Goal: Information Seeking & Learning: Compare options

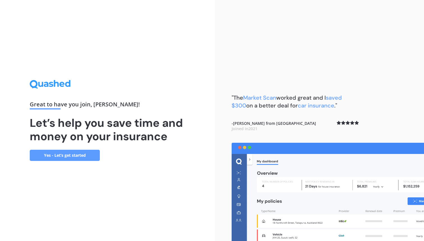
click at [61, 156] on link "Yes - Let’s get started" at bounding box center [65, 155] width 70 height 11
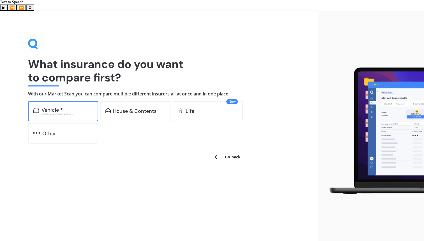
click at [70, 107] on div "Vehicle *" at bounding box center [67, 110] width 52 height 6
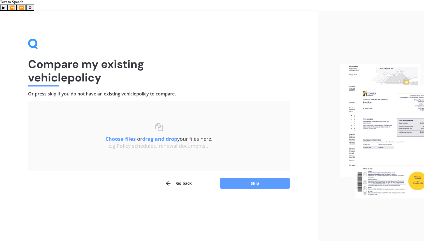
click at [184, 178] on button "Go back" at bounding box center [178, 183] width 27 height 11
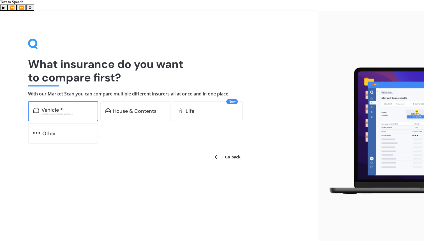
click at [59, 113] on div "Excludes commercial vehicles" at bounding box center [67, 114] width 52 height 2
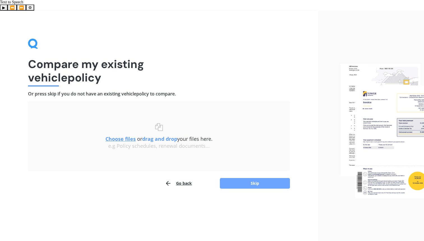
click at [252, 178] on button "Skip" at bounding box center [255, 183] width 70 height 11
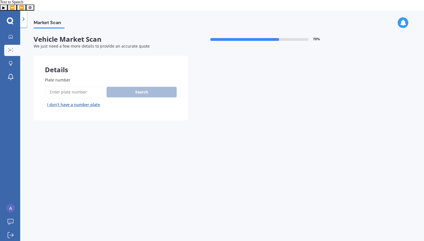
click at [70, 86] on input "Plate number" at bounding box center [74, 92] width 59 height 12
type input "kuc880"
click at [168, 87] on button "Search" at bounding box center [142, 92] width 70 height 11
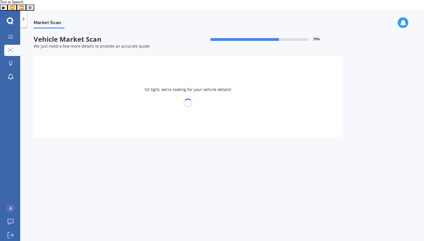
select select "TOYOTA"
select select "CAMRY"
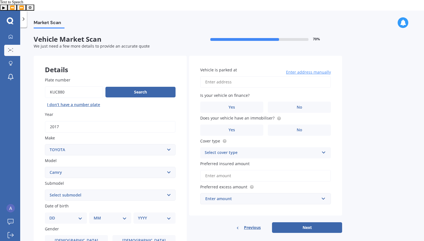
scroll to position [90, 0]
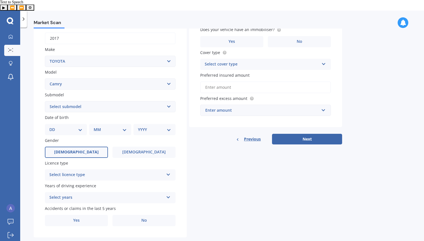
click at [69, 147] on label "[DEMOGRAPHIC_DATA]" at bounding box center [76, 152] width 63 height 11
click at [0, 0] on input "[DEMOGRAPHIC_DATA]" at bounding box center [0, 0] width 0 height 0
click at [64, 124] on div "DD 01 02 03 04 05 06 07 08 09 10 11 12 13 14 15 16 17 18 19 20 21 22 23 24 25 2…" at bounding box center [66, 129] width 42 height 11
click at [77, 127] on select "DD 01 02 03 04 05 06 07 08 09 10 11 12 13 14 15 16 17 18 19 20 21 22 23 24 25 2…" at bounding box center [65, 130] width 33 height 6
select select "23"
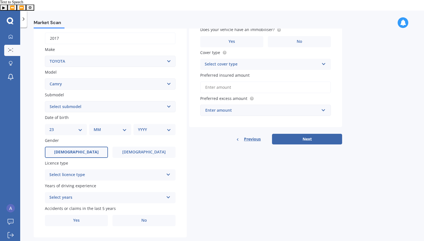
click at [54, 127] on select "DD 01 02 03 04 05 06 07 08 09 10 11 12 13 14 15 16 17 18 19 20 21 22 23 24 25 2…" at bounding box center [65, 130] width 33 height 6
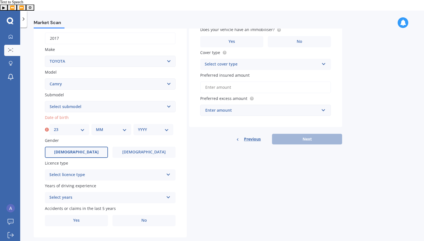
click at [125, 127] on select "MM 01 02 03 04 05 06 07 08 09 10 11 12" at bounding box center [111, 130] width 31 height 6
select select "10"
click at [96, 127] on select "MM 01 02 03 04 05 06 07 08 09 10 11 12" at bounding box center [111, 130] width 31 height 6
click at [151, 127] on select "YYYY 2025 2024 2023 2022 2021 2020 2019 2018 2017 2016 2015 2014 2013 2012 2011…" at bounding box center [153, 130] width 31 height 6
select select "1999"
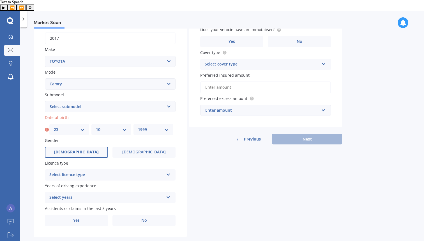
click at [138, 127] on select "YYYY 2025 2024 2023 2022 2021 2020 2019 2018 2017 2016 2015 2014 2013 2012 2011…" at bounding box center [153, 130] width 31 height 6
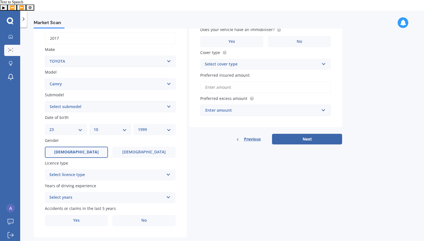
click at [88, 172] on div "Select licence type" at bounding box center [106, 175] width 114 height 7
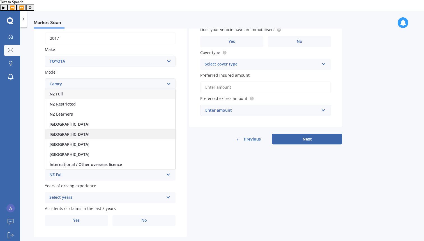
click at [87, 130] on div "[GEOGRAPHIC_DATA]" at bounding box center [110, 135] width 130 height 10
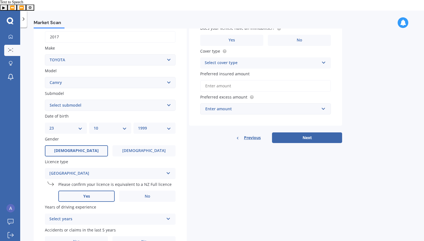
click at [103, 191] on label "Yes" at bounding box center [86, 196] width 56 height 11
click at [0, 0] on input "Yes" at bounding box center [0, 0] width 0 height 0
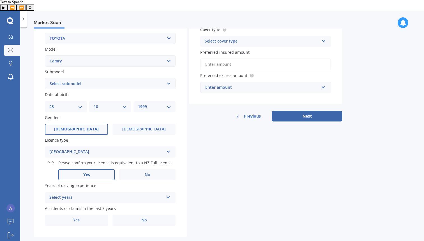
click at [108, 195] on div "Select years" at bounding box center [106, 198] width 114 height 7
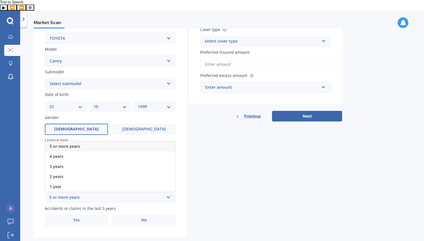
click at [95, 142] on div "5 or more years" at bounding box center [110, 147] width 130 height 10
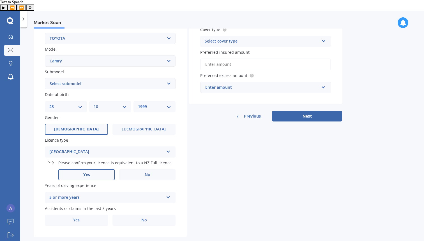
click at [208, 165] on div "Details Plate number Search I don’t have a number plate Year [DATE] Make Select…" at bounding box center [188, 90] width 308 height 293
click at [132, 215] on label "No" at bounding box center [143, 220] width 63 height 11
click at [0, 0] on input "No" at bounding box center [0, 0] width 0 height 0
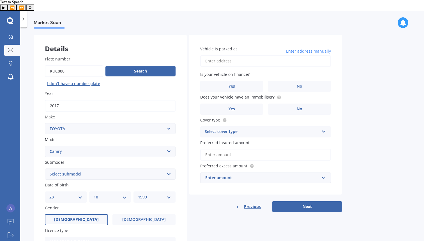
scroll to position [0, 0]
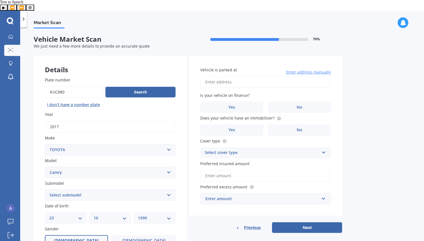
click at [227, 76] on input "Vehicle is parked at" at bounding box center [265, 82] width 131 height 12
type input "[STREET_ADDRESS]"
click at [304, 102] on label "No" at bounding box center [299, 107] width 63 height 11
click at [0, 0] on input "No" at bounding box center [0, 0] width 0 height 0
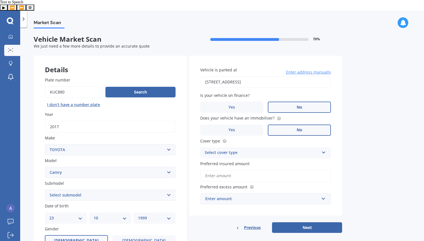
click at [294, 125] on label "No" at bounding box center [299, 130] width 63 height 11
click at [0, 0] on input "No" at bounding box center [0, 0] width 0 height 0
click at [292, 147] on div "Select cover type Comprehensive Third Party, Fire & Theft Third Party" at bounding box center [265, 152] width 131 height 11
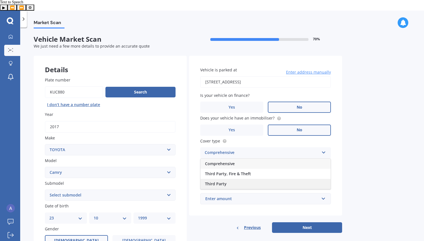
click at [275, 179] on div "Third Party" at bounding box center [265, 184] width 130 height 10
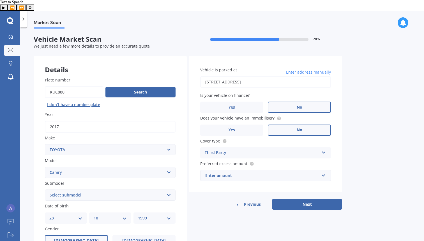
click at [281, 173] on div "Enter amount" at bounding box center [262, 176] width 114 height 6
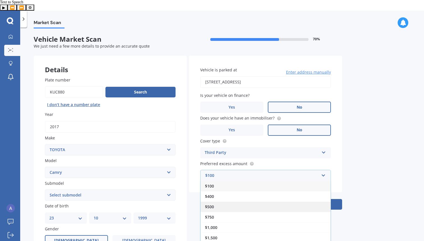
click at [277, 202] on div "$500" at bounding box center [265, 207] width 130 height 10
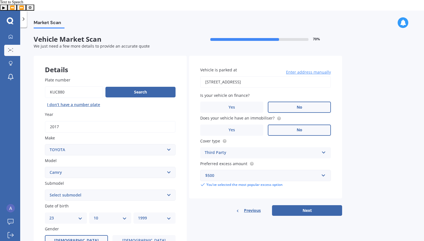
click at [385, 165] on div "Market Scan Vehicle Market Scan 70 % We just need a few more details to provide…" at bounding box center [222, 141] width 404 height 225
click at [257, 125] on label "Yes" at bounding box center [231, 130] width 63 height 11
click at [0, 0] on input "Yes" at bounding box center [0, 0] width 0 height 0
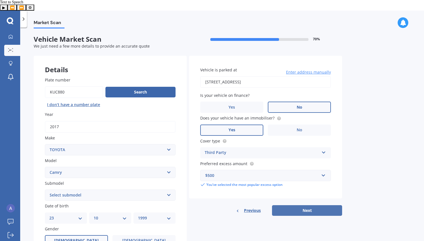
click at [281, 206] on button "Next" at bounding box center [307, 211] width 70 height 11
click at [113, 190] on select "Select submodel (All other) Altise 2.4 Altise 3.0 V6 Ateva 2.4 Ateva 3.0 V6 Azu…" at bounding box center [110, 195] width 131 height 11
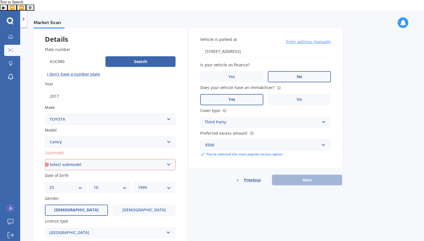
scroll to position [35, 0]
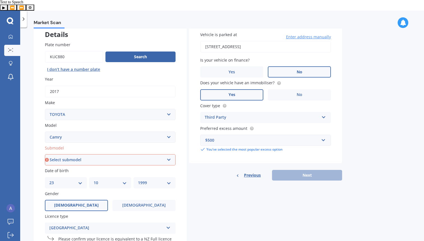
click at [113, 154] on select "Select submodel (All other) Altise 2.4 Altise 3.0 V6 Ateva 2.4 Ateva 3.0 V6 Azu…" at bounding box center [110, 159] width 131 height 11
click at [104, 154] on select "Select submodel (All other) Altise 2.4 Altise 3.0 V6 Ateva 2.4 Ateva 3.0 V6 Azu…" at bounding box center [110, 159] width 131 height 11
select select "HYBRID G PACKAGE"
click at [45, 154] on select "Select submodel (All other) Altise 2.4 Altise 3.0 V6 Ateva 2.4 Ateva 3.0 V6 Azu…" at bounding box center [110, 159] width 131 height 11
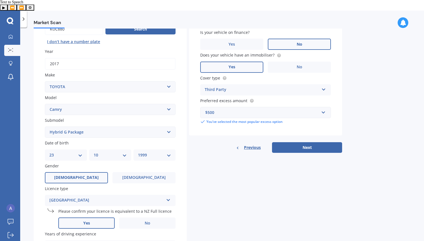
scroll to position [60, 0]
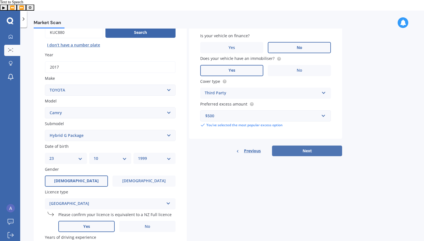
click at [304, 146] on button "Next" at bounding box center [307, 151] width 70 height 11
select select "23"
select select "10"
select select "1999"
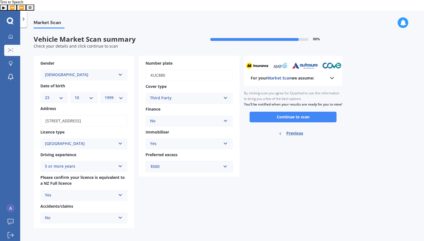
scroll to position [0, 0]
click at [221, 93] on div "Third Party Comprehensive Third Party, Fire & Theft Third Party" at bounding box center [189, 98] width 87 height 11
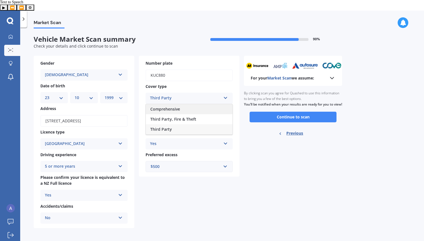
click at [195, 104] on div "Comprehensive" at bounding box center [189, 109] width 87 height 10
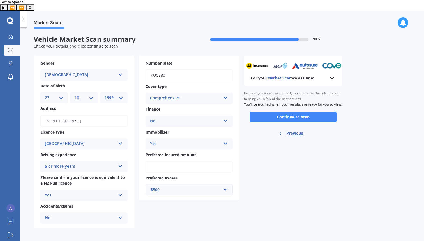
click at [289, 168] on div "For your Market Scan we assume: Ready to go By clicking scan you agree for Quas…" at bounding box center [293, 142] width 98 height 173
click at [277, 112] on button "Continue to scan" at bounding box center [293, 117] width 87 height 11
click at [276, 193] on div "For your Market Scan we assume: Ready to go By clicking scan you agree for Quas…" at bounding box center [293, 142] width 98 height 173
click at [168, 161] on input "Preferred insured amount" at bounding box center [189, 167] width 87 height 12
click at [150, 164] on icon at bounding box center [150, 167] width 4 height 6
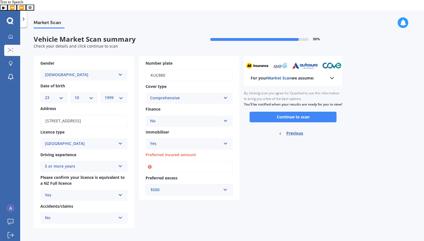
click at [152, 162] on input "Preferred insured amount" at bounding box center [189, 167] width 87 height 12
click at [150, 164] on icon at bounding box center [150, 167] width 4 height 6
click at [175, 161] on input "Preferred insured amount" at bounding box center [189, 167] width 87 height 12
click at [291, 172] on div "For your Market Scan we assume: Ready to go By clicking scan you agree for Quas…" at bounding box center [293, 142] width 98 height 173
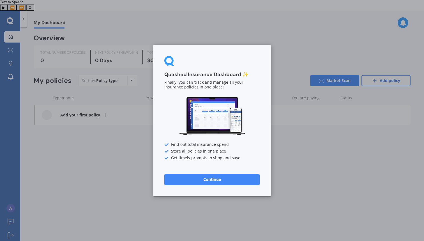
click at [186, 175] on button "Continue" at bounding box center [211, 179] width 95 height 11
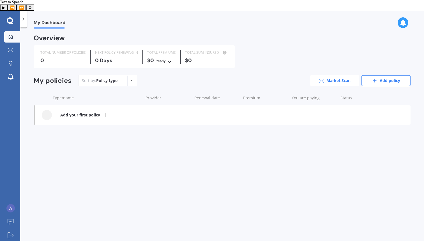
click at [334, 75] on link "Market Scan" at bounding box center [334, 80] width 49 height 11
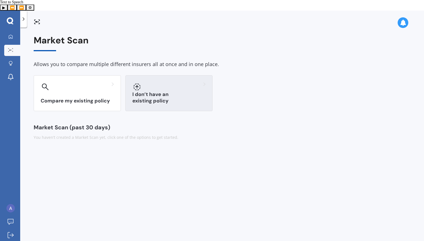
click at [174, 75] on div "I don’t have an existing policy" at bounding box center [168, 93] width 87 height 36
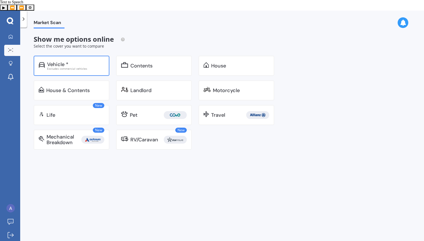
click at [69, 56] on div "Vehicle * Excludes commercial vehicles" at bounding box center [72, 66] width 76 height 20
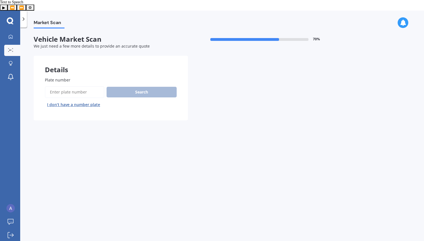
click at [81, 86] on input "Plate number" at bounding box center [74, 92] width 59 height 12
type input "kuc880"
click at [127, 87] on button "Search" at bounding box center [142, 92] width 70 height 11
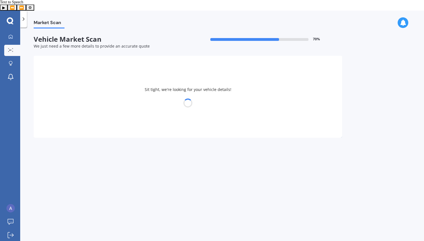
select select "TOYOTA"
select select "CAMRY"
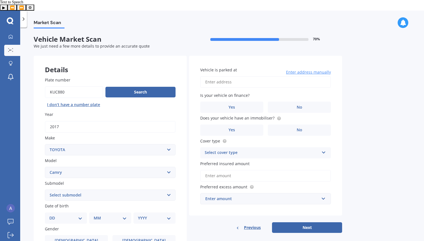
scroll to position [56, 0]
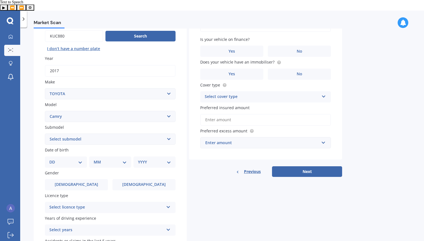
click at [83, 134] on select "Select submodel (All other) Altise 2.4 Altise 3.0 V6 Ateva 2.4 Ateva 3.0 V6 Azu…" at bounding box center [110, 139] width 131 height 11
select select "HYBRID G PACKAGE"
click at [45, 134] on select "Select submodel (All other) Altise 2.4 Altise 3.0 V6 Ateva 2.4 Ateva 3.0 V6 Azu…" at bounding box center [110, 139] width 131 height 11
click at [226, 176] on div "Details Plate number Search I don’t have a number plate Year [DATE] Make Select…" at bounding box center [188, 135] width 308 height 271
click at [71, 157] on div "DD 01 02 03 04 05 06 07 08 09 10 11 12 13 14 15 16 17 18 19 20 21 22 23 24 25 2…" at bounding box center [66, 162] width 42 height 11
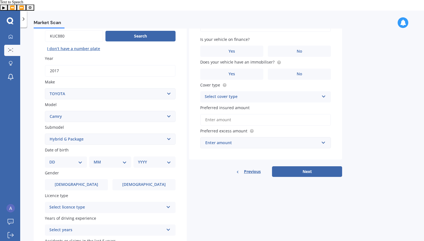
click at [72, 159] on select "DD 01 02 03 04 05 06 07 08 09 10 11 12 13 14 15 16 17 18 19 20 21 22 23 24 25 2…" at bounding box center [65, 162] width 33 height 6
select select "23"
click at [54, 159] on select "DD 01 02 03 04 05 06 07 08 09 10 11 12 13 14 15 16 17 18 19 20 21 22 23 24 25 2…" at bounding box center [65, 162] width 33 height 6
click at [116, 159] on select "MM 01 02 03 04 05 06 07 08 09 10 11 12" at bounding box center [111, 162] width 31 height 6
select select "10"
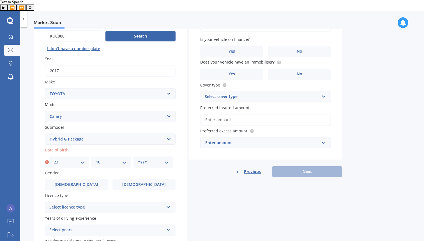
click at [96, 159] on select "MM 01 02 03 04 05 06 07 08 09 10 11 12" at bounding box center [111, 162] width 31 height 6
click at [158, 159] on select "YYYY 2025 2024 2023 2022 2021 2020 2019 2018 2017 2016 2015 2014 2013 2012 2011…" at bounding box center [153, 162] width 31 height 6
select select "1999"
click at [138, 159] on select "YYYY 2025 2024 2023 2022 2021 2020 2019 2018 2017 2016 2015 2014 2013 2012 2011…" at bounding box center [153, 162] width 31 height 6
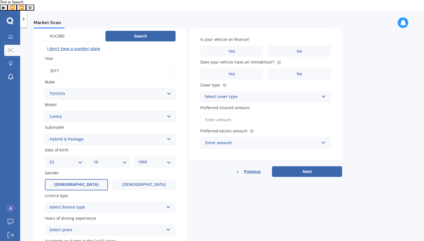
click at [77, 179] on label "[DEMOGRAPHIC_DATA]" at bounding box center [76, 184] width 63 height 11
click at [0, 0] on input "[DEMOGRAPHIC_DATA]" at bounding box center [0, 0] width 0 height 0
click at [82, 202] on div "Select licence type NZ Full NZ Restricted NZ Learners [GEOGRAPHIC_DATA] [GEOGRA…" at bounding box center [110, 207] width 131 height 11
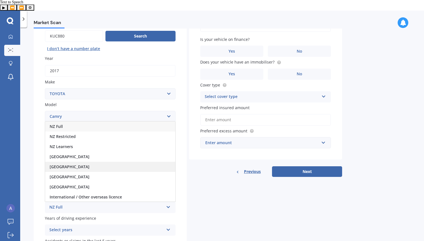
click at [82, 162] on div "[GEOGRAPHIC_DATA]" at bounding box center [110, 167] width 130 height 10
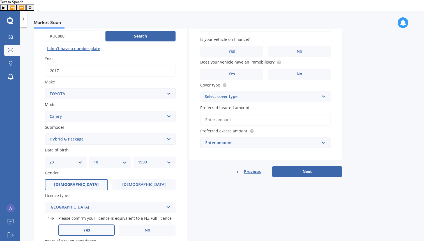
click at [89, 228] on span "Yes" at bounding box center [86, 230] width 7 height 5
click at [0, 0] on input "Yes" at bounding box center [0, 0] width 0 height 0
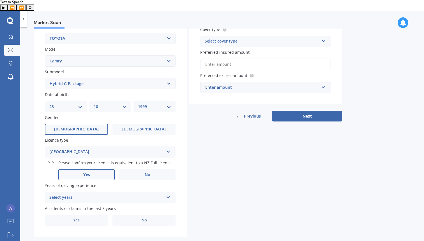
click at [87, 192] on div "Select years 5 or more years 4 years 3 years 2 years 1 year" at bounding box center [110, 197] width 131 height 11
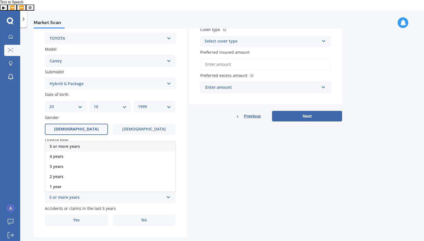
click at [88, 142] on div "5 or more years" at bounding box center [110, 147] width 130 height 10
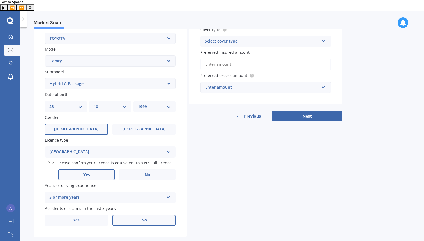
click at [140, 215] on label "No" at bounding box center [143, 220] width 63 height 11
click at [0, 0] on input "No" at bounding box center [0, 0] width 0 height 0
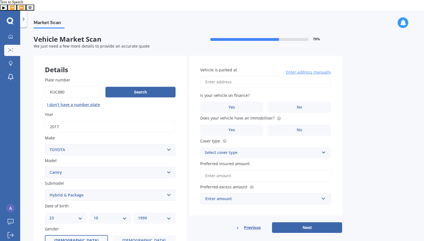
click at [232, 76] on input "Vehicle is parked at" at bounding box center [265, 82] width 131 height 12
type input "[STREET_ADDRESS]"
click at [286, 102] on label "No" at bounding box center [299, 107] width 63 height 11
click at [0, 0] on input "No" at bounding box center [0, 0] width 0 height 0
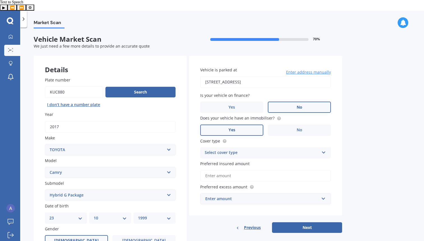
click at [236, 125] on label "Yes" at bounding box center [231, 130] width 63 height 11
click at [0, 0] on input "Yes" at bounding box center [0, 0] width 0 height 0
click at [236, 150] on div "Select cover type" at bounding box center [262, 153] width 114 height 7
click at [235, 159] on div "Comprehensive" at bounding box center [265, 164] width 130 height 10
click at [229, 170] on input "Preferred insured amount" at bounding box center [265, 176] width 131 height 12
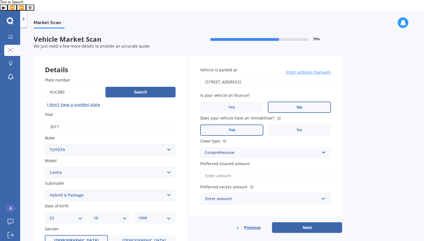
click at [279, 150] on div "Vehicle is parked at [STREET_ADDRESS] Enter address manually Is your vehicle on…" at bounding box center [265, 136] width 153 height 160
click at [248, 170] on input "Preferred insured amount" at bounding box center [265, 176] width 131 height 12
click at [351, 188] on div "Market Scan Vehicle Market Scan 70 % We just need a few more details to provide…" at bounding box center [222, 141] width 404 height 225
click at [287, 196] on div "Enter amount" at bounding box center [262, 199] width 114 height 6
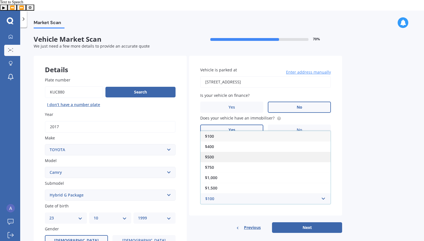
click at [269, 152] on div "$500" at bounding box center [265, 157] width 130 height 10
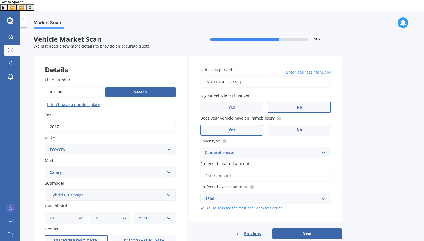
click at [244, 170] on input "Preferred insured amount" at bounding box center [265, 176] width 131 height 12
click at [224, 161] on span "Preferred insured amount" at bounding box center [224, 163] width 49 height 5
click at [224, 170] on input "Preferred insured amount" at bounding box center [265, 176] width 131 height 12
click at [242, 170] on input "Preferred insured amount" at bounding box center [265, 176] width 131 height 12
click at [267, 161] on label "Preferred insured amount" at bounding box center [264, 164] width 128 height 6
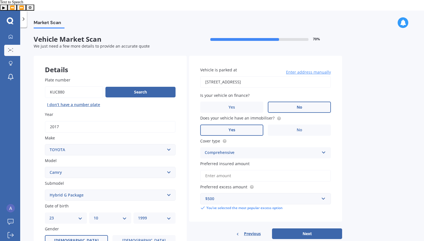
click at [267, 170] on input "Preferred insured amount" at bounding box center [265, 176] width 131 height 12
click at [262, 161] on label "Preferred insured amount" at bounding box center [264, 164] width 128 height 6
click at [262, 170] on input "Preferred insured amount" at bounding box center [265, 176] width 131 height 12
click at [265, 170] on input "Preferred insured amount" at bounding box center [265, 176] width 131 height 12
click at [261, 161] on label "Preferred insured amount" at bounding box center [264, 164] width 128 height 6
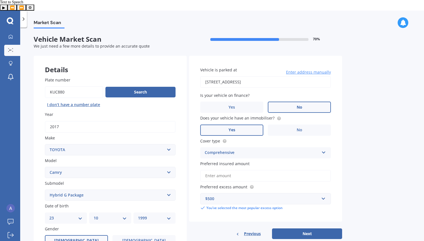
click at [261, 170] on input "Preferred insured amount" at bounding box center [265, 176] width 131 height 12
click at [262, 170] on input "Preferred insured amount" at bounding box center [265, 176] width 131 height 12
click at [260, 161] on label "Preferred insured amount" at bounding box center [264, 164] width 128 height 6
click at [260, 170] on input "Preferred insured amount" at bounding box center [265, 176] width 131 height 12
click at [366, 151] on div "Market Scan Vehicle Market Scan 70 % We just need a few more details to provide…" at bounding box center [222, 141] width 404 height 225
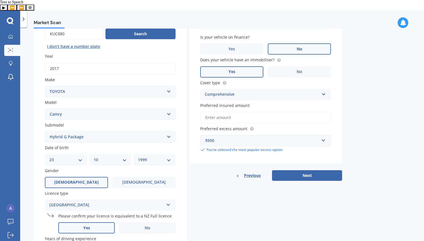
scroll to position [59, 0]
click at [263, 111] on input "Preferred insured amount" at bounding box center [265, 117] width 131 height 12
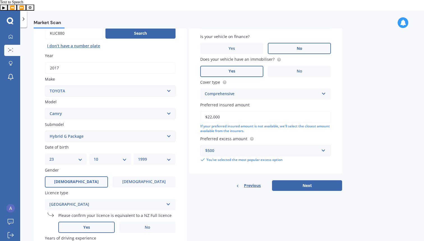
type input "$22,000"
click at [382, 136] on div "Market Scan Vehicle Market Scan 70 % We just need a few more details to provide…" at bounding box center [222, 141] width 404 height 225
click at [308, 181] on button "Next" at bounding box center [307, 186] width 70 height 11
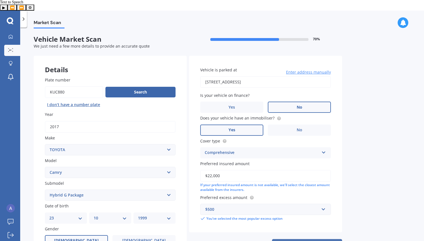
select select "23"
select select "10"
select select "1999"
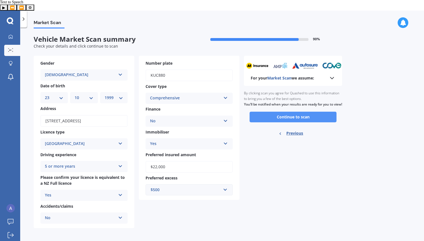
click at [278, 112] on button "Continue to scan" at bounding box center [293, 117] width 87 height 11
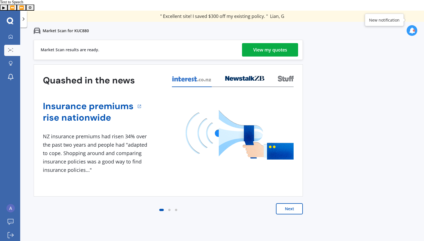
click at [260, 43] on div "View my quotes" at bounding box center [270, 49] width 34 height 13
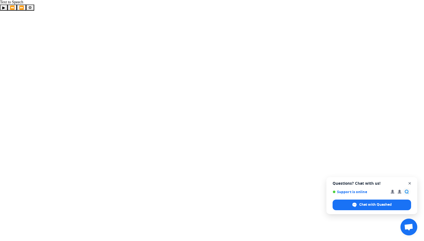
click at [409, 183] on span "Close chat" at bounding box center [409, 183] width 7 height 7
